Goal: Task Accomplishment & Management: Manage account settings

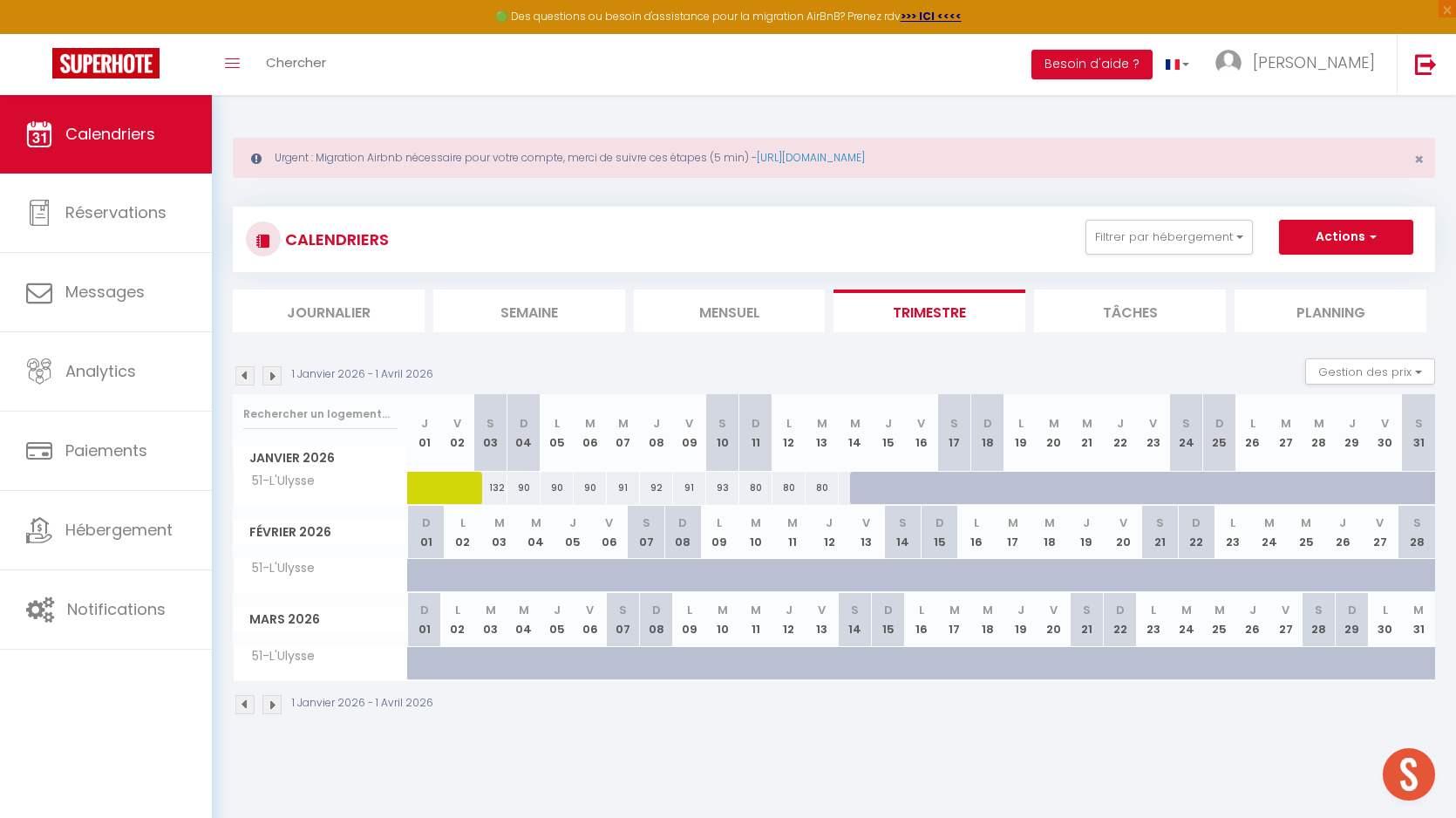
click at [292, 422] on input "text" at bounding box center [319, 414] width 154 height 32
click at [245, 377] on img at bounding box center [245, 375] width 19 height 19
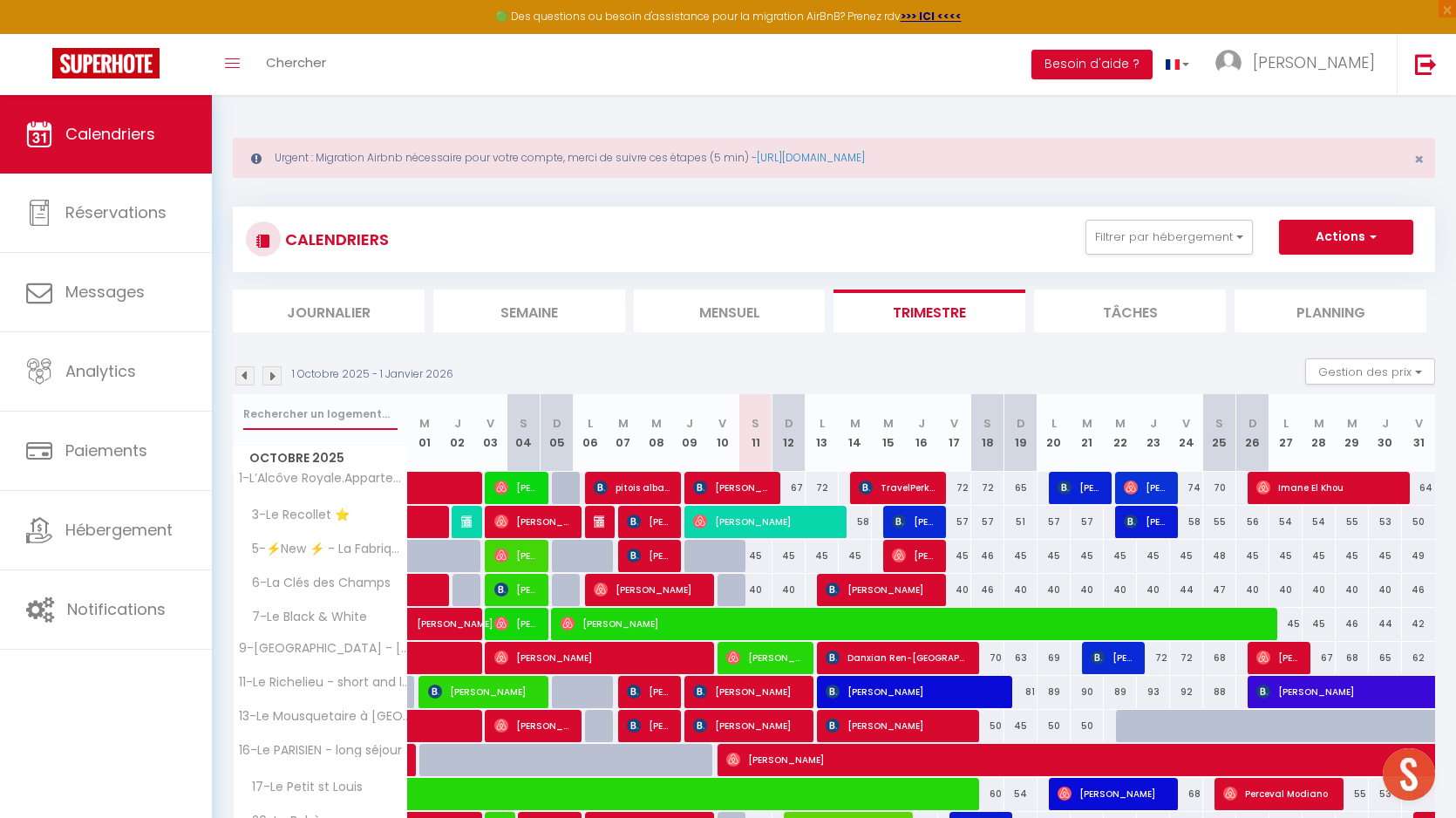
click at [312, 412] on input "text" at bounding box center [319, 414] width 154 height 32
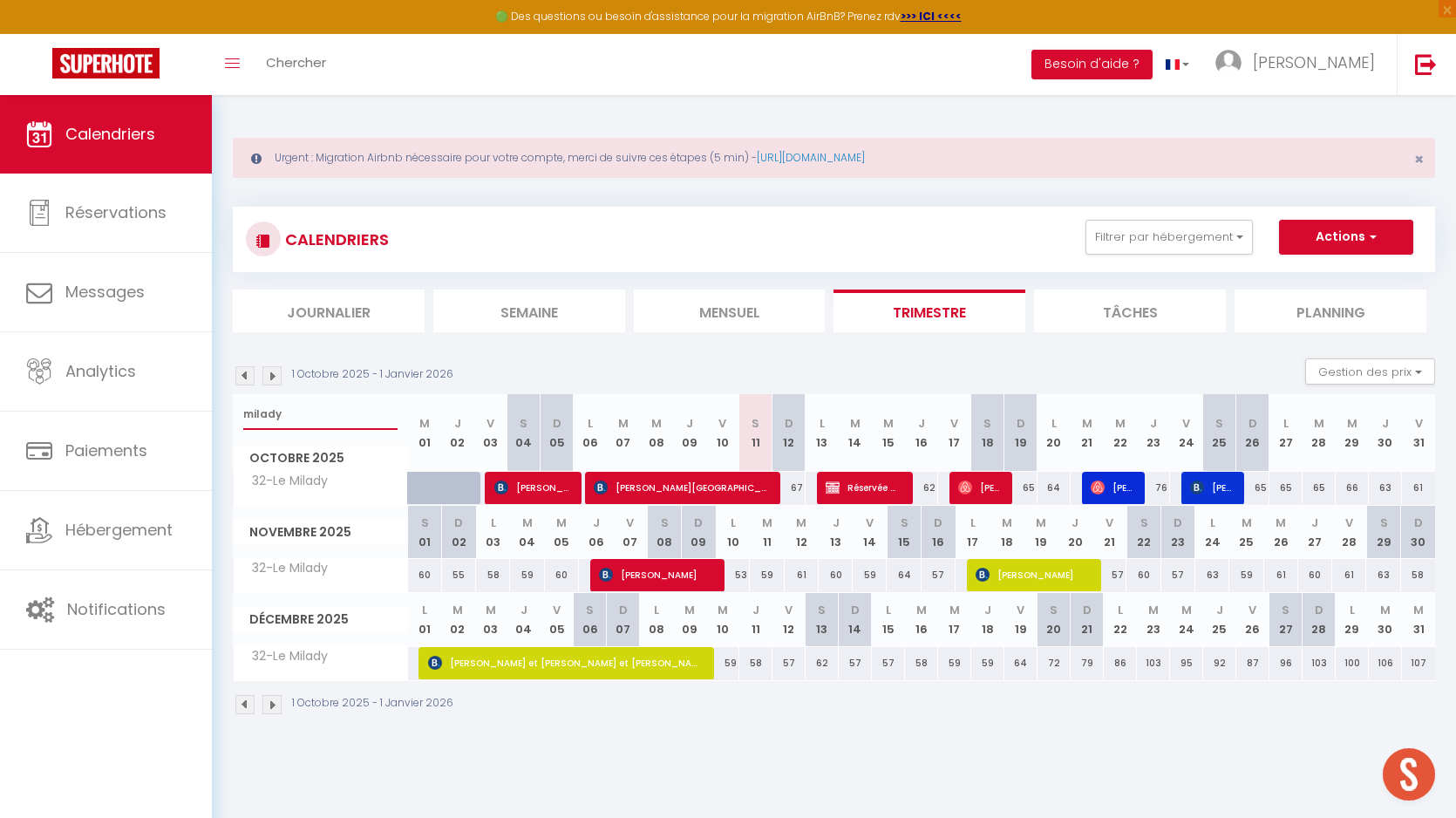
type input "milady"
click at [930, 493] on div "62" at bounding box center [921, 488] width 33 height 32
select select "1"
type input "Jeu 16 Octobre 2025"
type input "Ven 17 Octobre 2025"
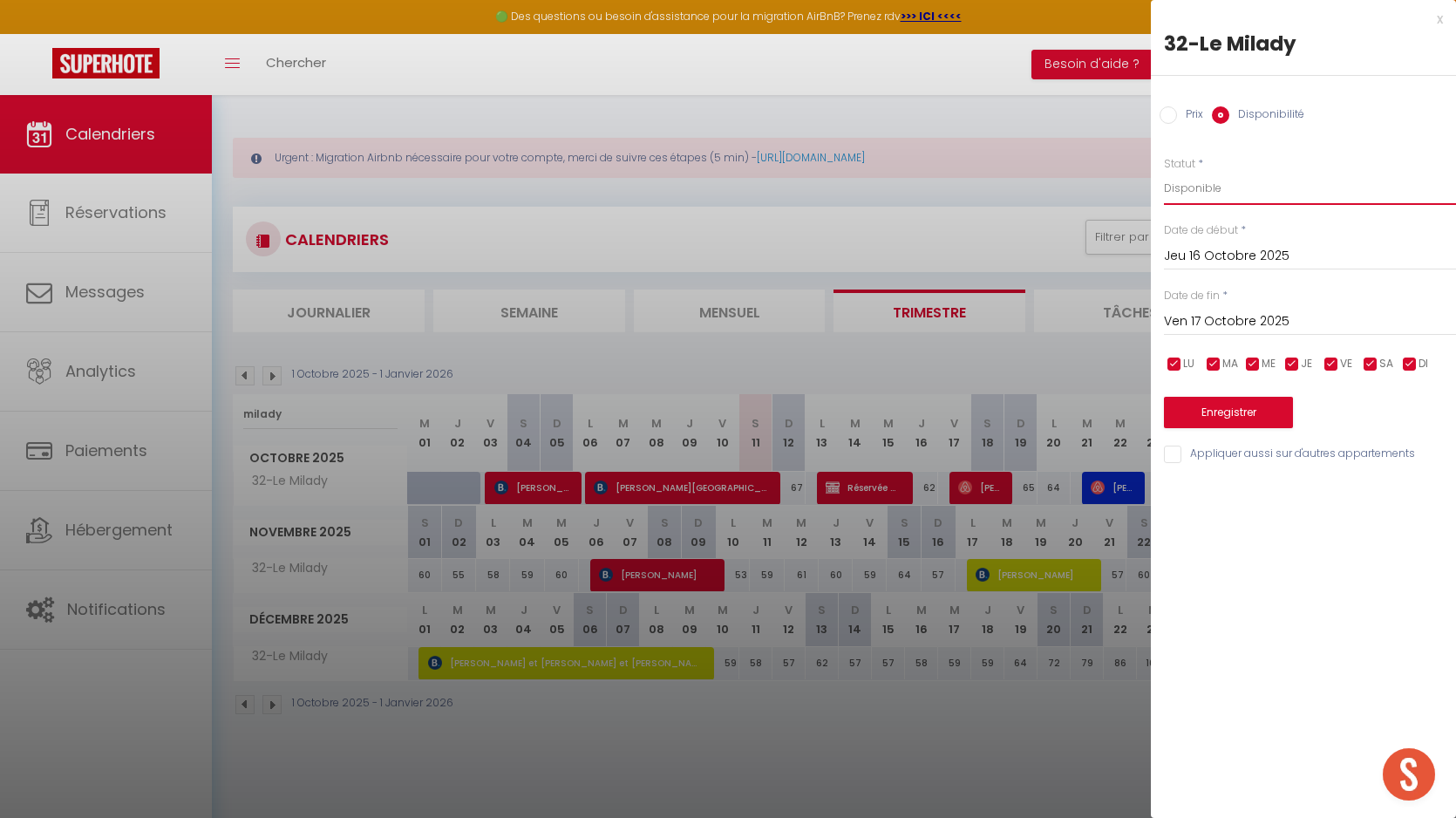
click at [1225, 189] on select "Disponible Indisponible" at bounding box center [1311, 188] width 293 height 33
select select "0"
click at [1164, 172] on select "Disponible Indisponible" at bounding box center [1311, 188] width 293 height 33
click at [1195, 415] on button "Enregistrer" at bounding box center [1229, 413] width 129 height 32
